Goal: Transaction & Acquisition: Subscribe to service/newsletter

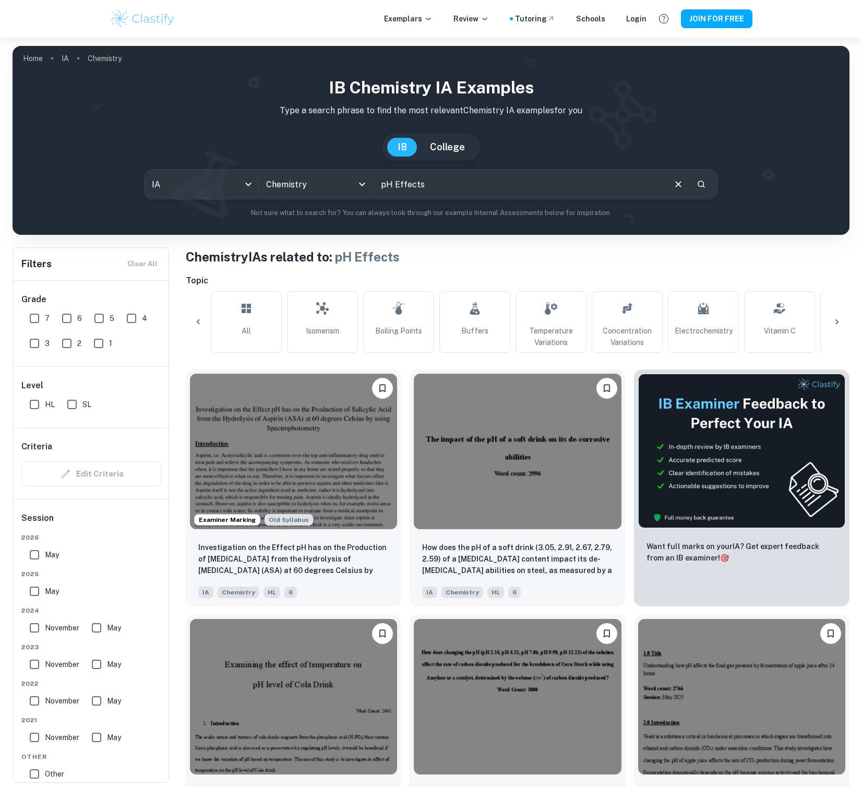
scroll to position [0, 169]
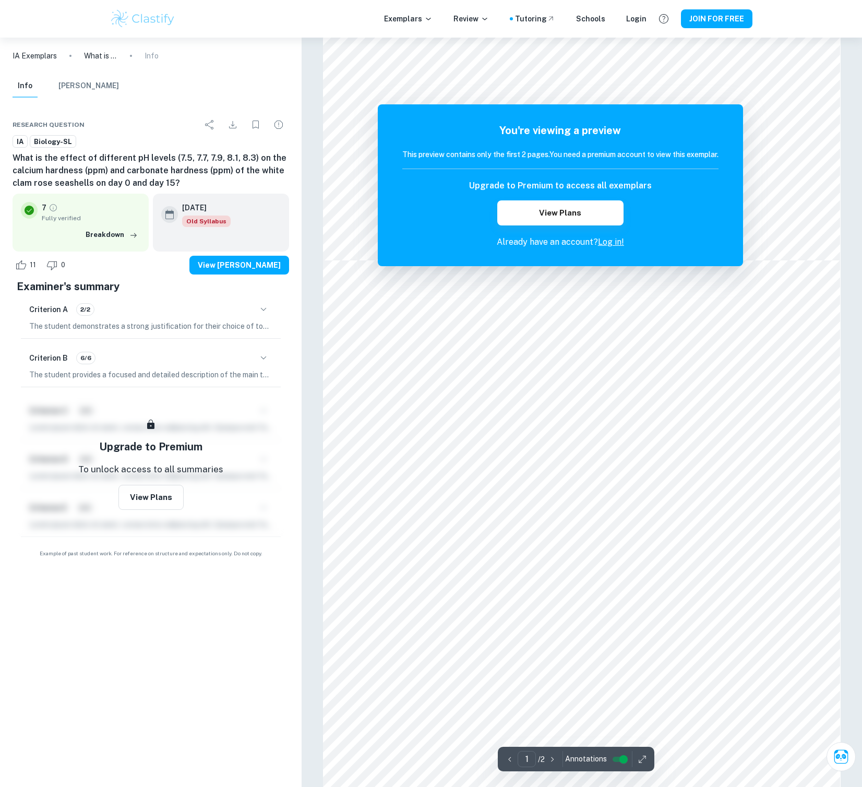
scroll to position [529, 0]
click at [160, 510] on button "View Plans" at bounding box center [150, 497] width 65 height 25
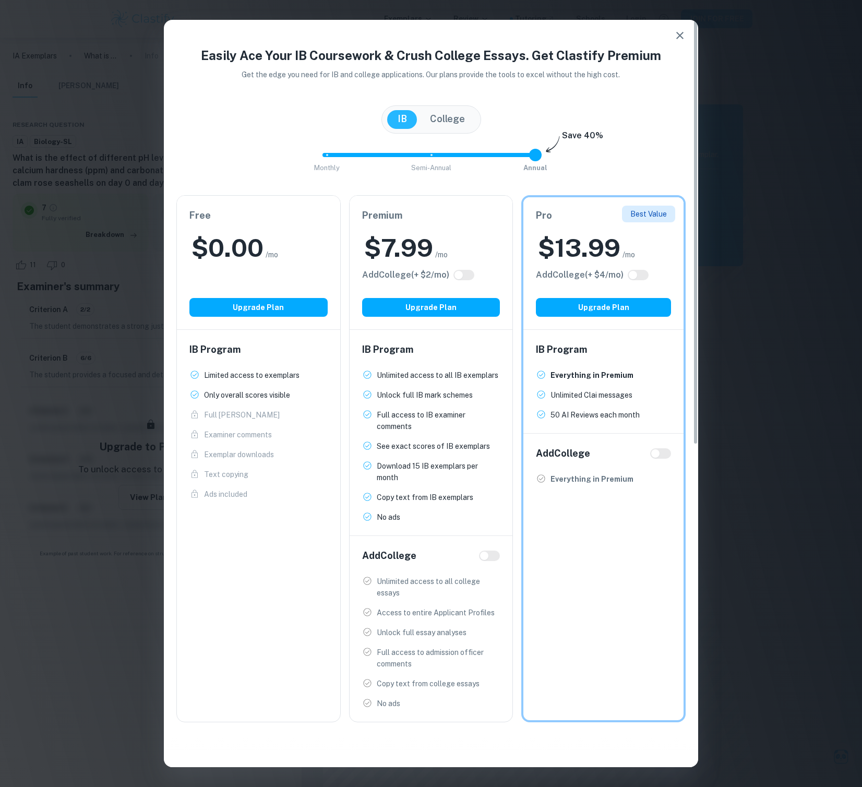
click at [458, 110] on button "College" at bounding box center [448, 119] width 56 height 19
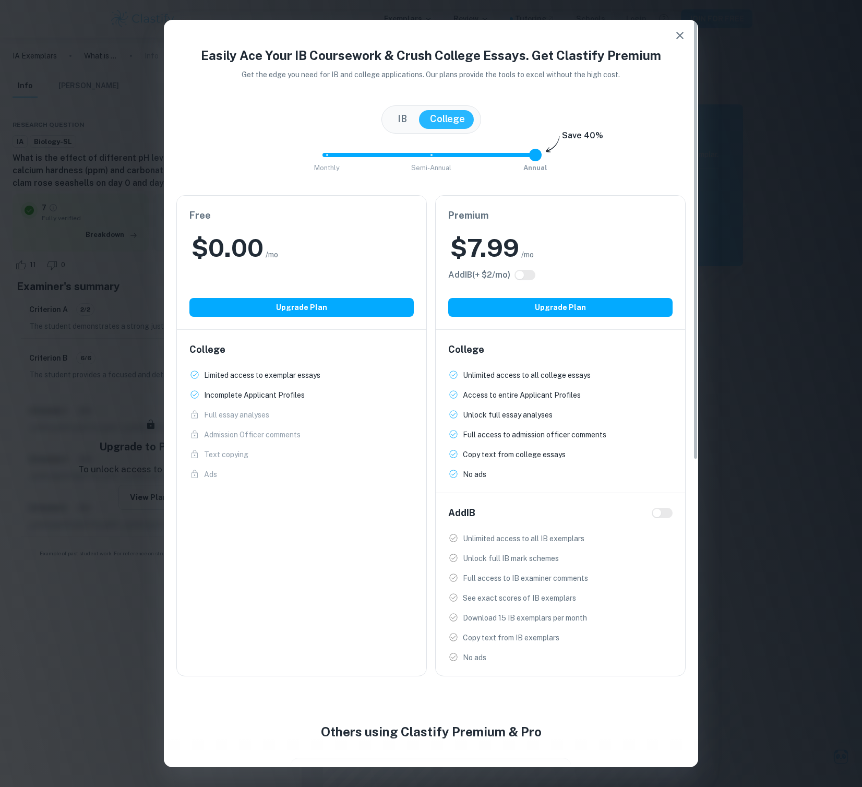
click at [396, 122] on button "IB" at bounding box center [402, 119] width 30 height 19
